Goal: Task Accomplishment & Management: Complete application form

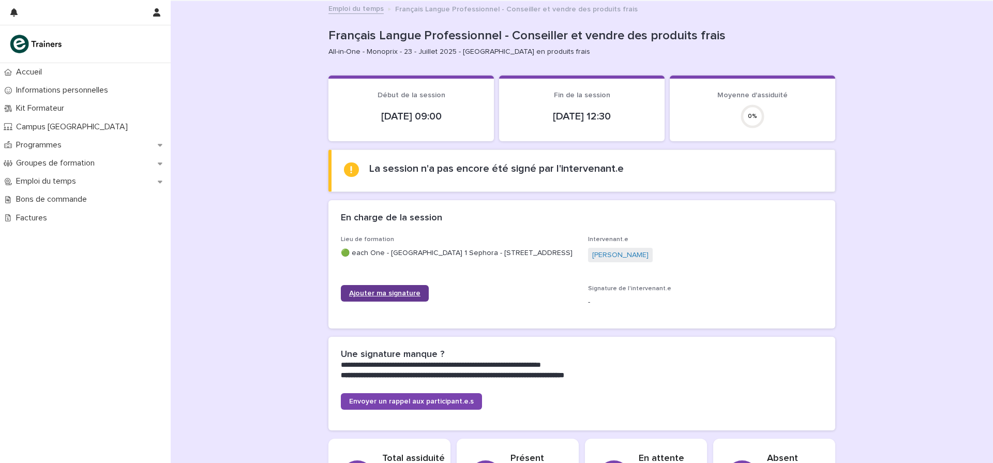
click at [375, 297] on span "Ajouter ma signature" at bounding box center [384, 293] width 71 height 7
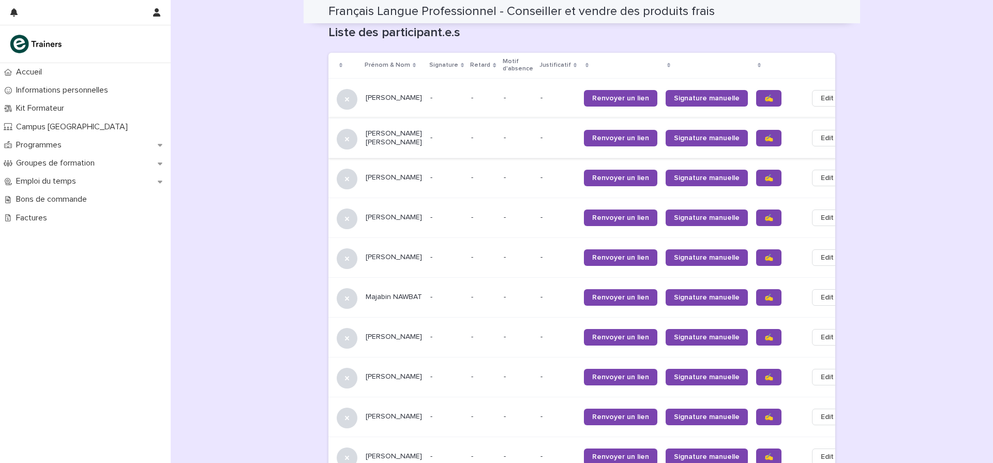
scroll to position [664, 0]
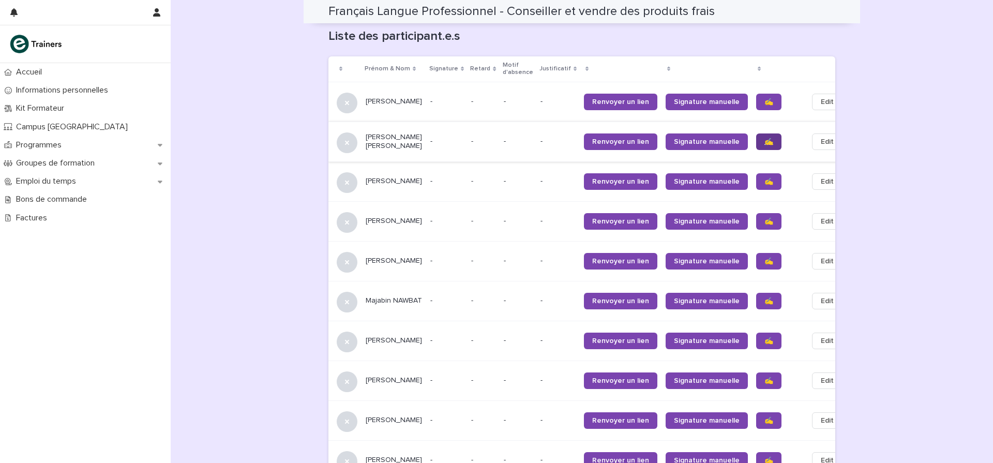
click at [765, 138] on span "✍️" at bounding box center [769, 141] width 9 height 7
click at [765, 178] on span "✍️" at bounding box center [769, 181] width 9 height 7
click at [765, 218] on span "✍️" at bounding box center [769, 221] width 9 height 7
click at [765, 258] on span "✍️" at bounding box center [769, 261] width 9 height 7
click at [765, 299] on span "✍️" at bounding box center [769, 300] width 9 height 7
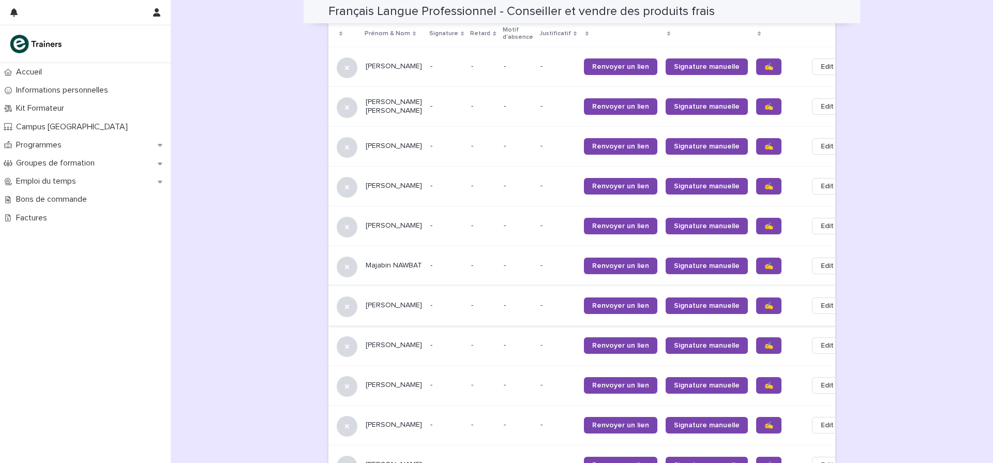
scroll to position [706, 0]
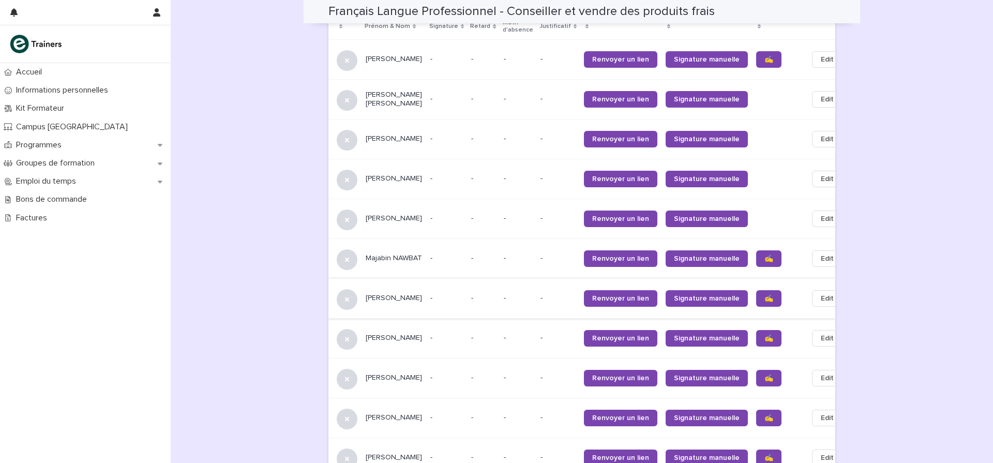
click at [765, 337] on span "✍️" at bounding box center [769, 338] width 9 height 7
click at [765, 377] on span "✍️" at bounding box center [769, 378] width 9 height 7
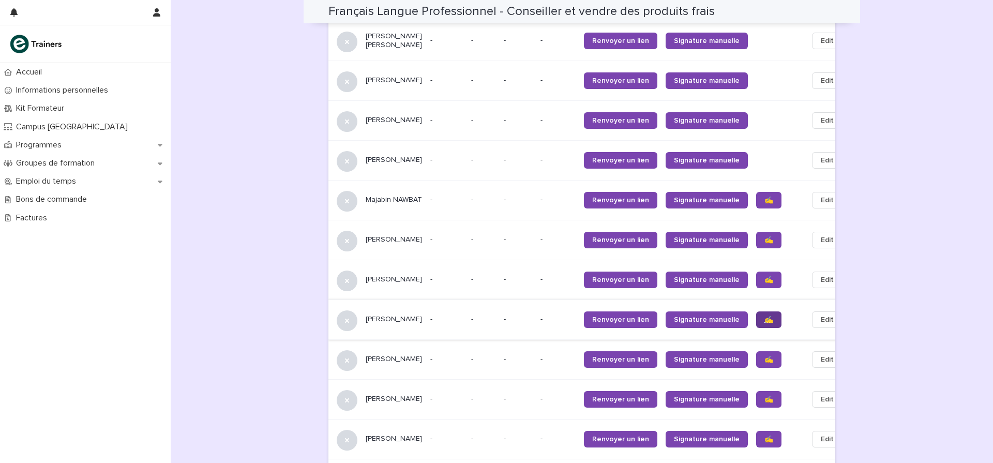
scroll to position [767, 0]
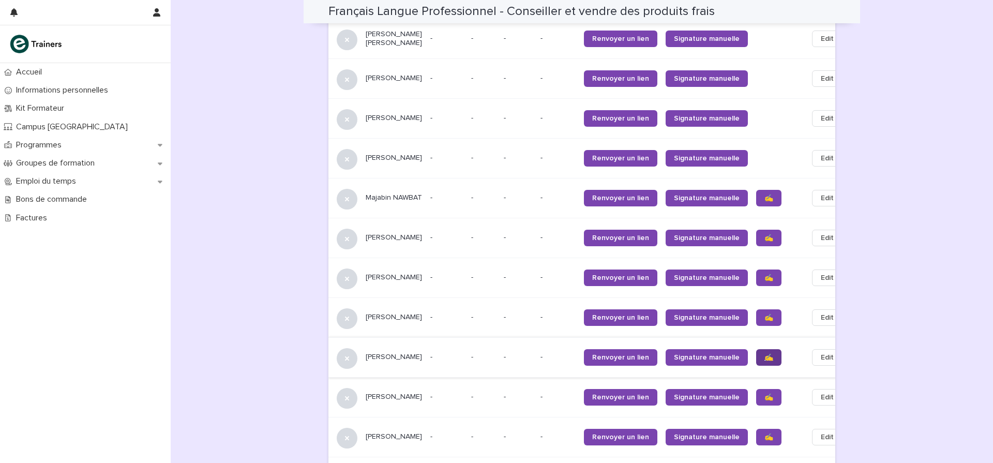
click at [765, 354] on span "✍️" at bounding box center [769, 357] width 9 height 7
click at [765, 397] on span "✍️" at bounding box center [769, 397] width 9 height 7
click at [765, 436] on span "✍️" at bounding box center [769, 436] width 9 height 7
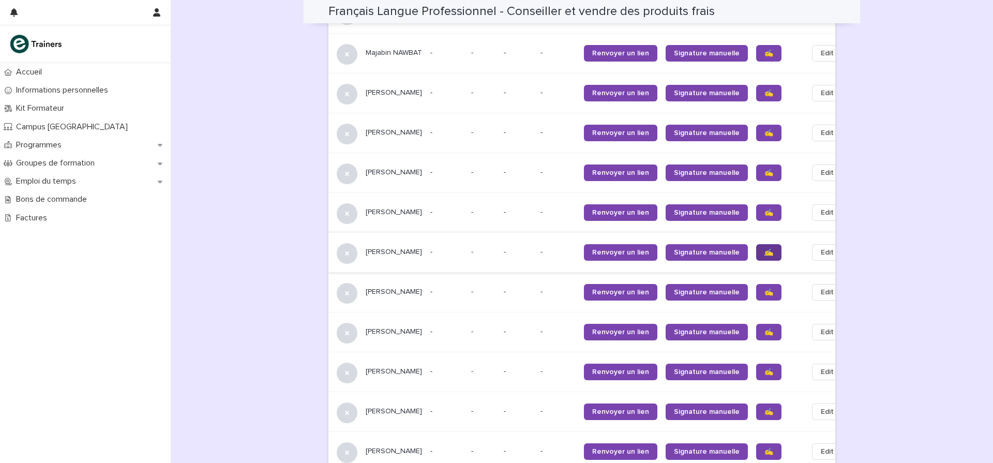
scroll to position [915, 0]
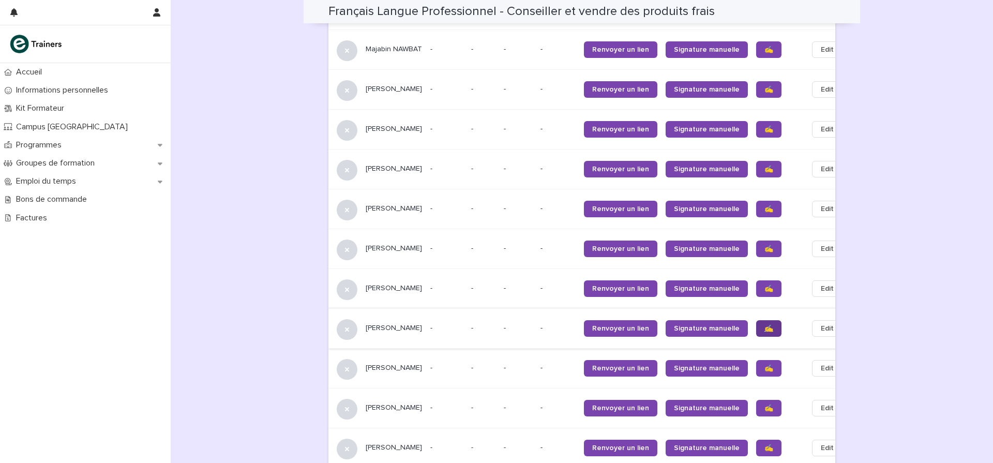
click at [765, 331] on span "✍️" at bounding box center [769, 328] width 9 height 7
click at [765, 368] on span "✍️" at bounding box center [769, 368] width 9 height 7
click at [765, 405] on span "✍️" at bounding box center [769, 408] width 9 height 7
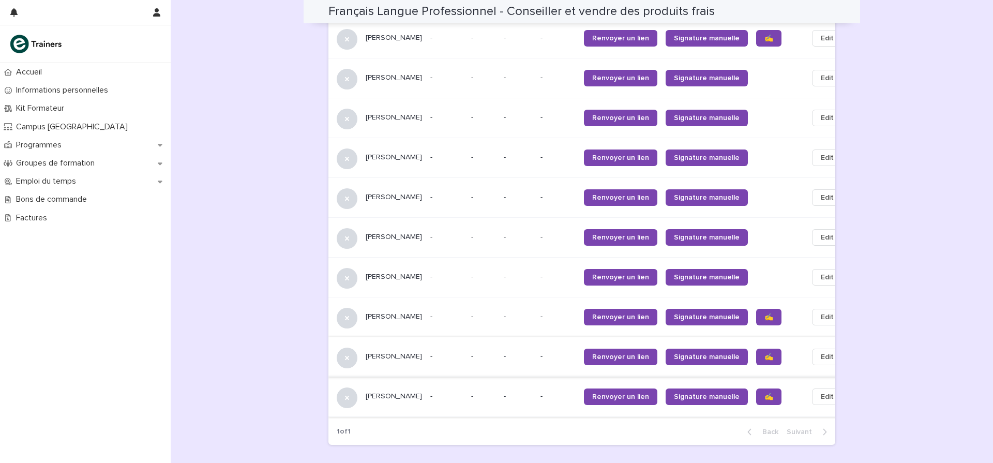
scroll to position [978, 0]
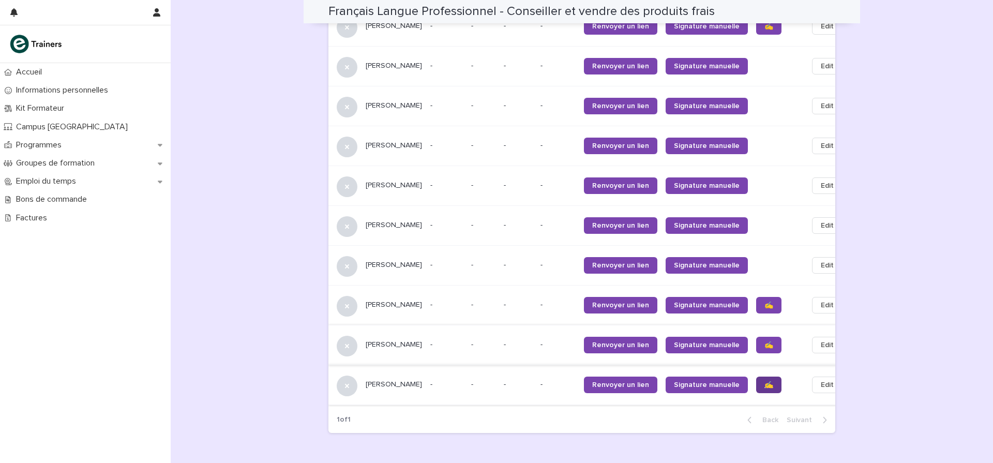
click at [756, 386] on link "✍️" at bounding box center [768, 385] width 25 height 17
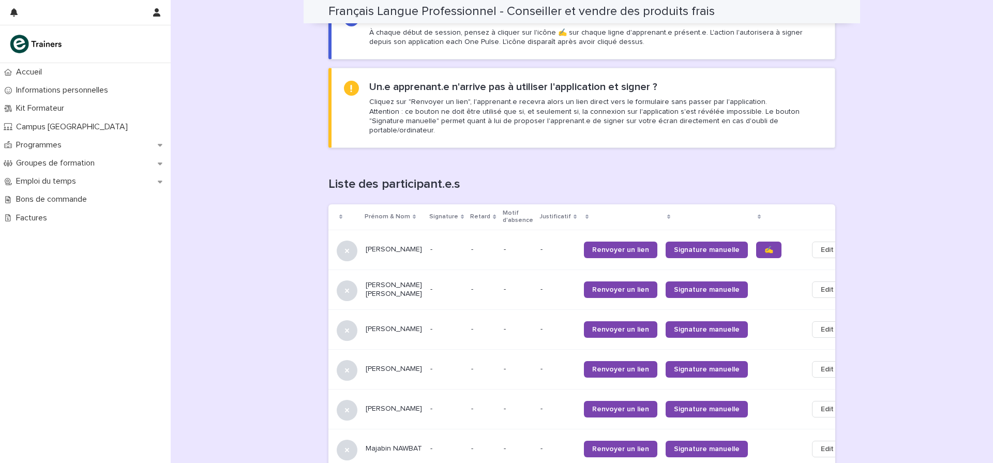
scroll to position [505, 0]
